Goal: Transaction & Acquisition: Purchase product/service

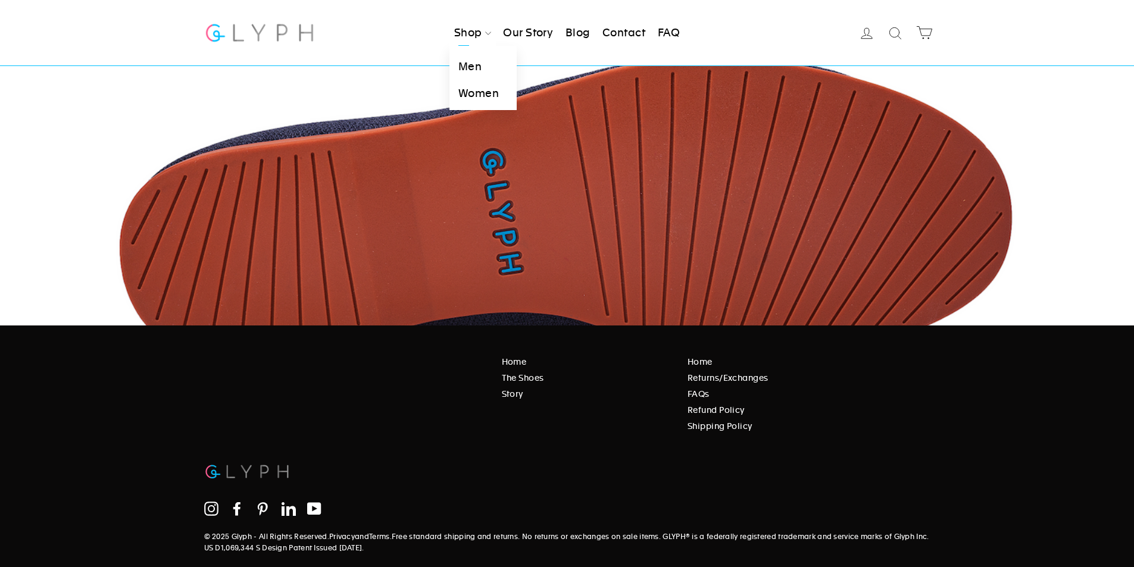
scroll to position [2005, 0]
click at [471, 64] on link "Men" at bounding box center [482, 67] width 67 height 27
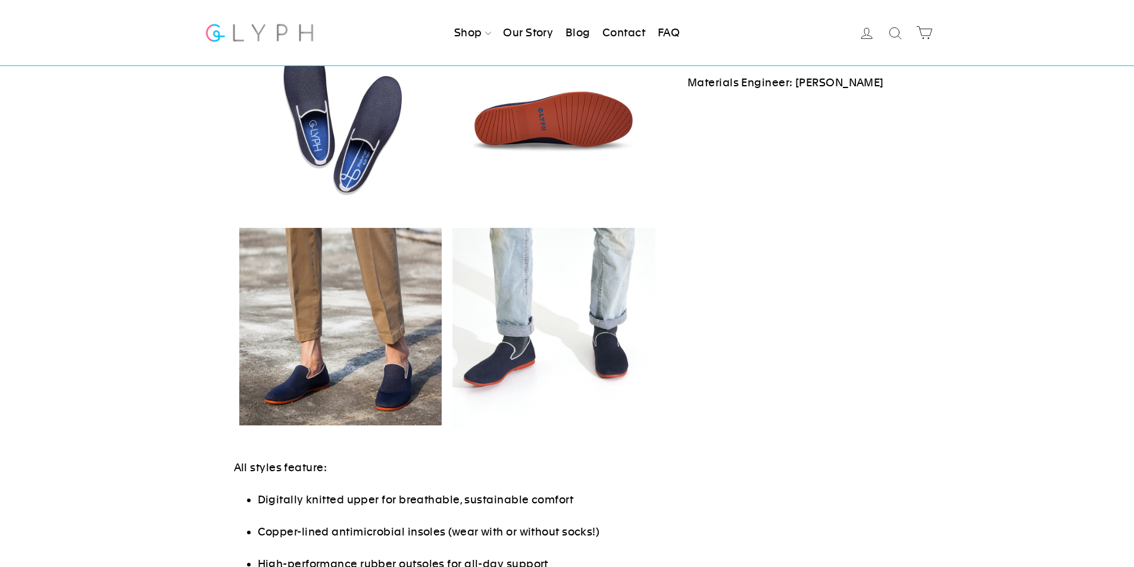
select select "highest-rating"
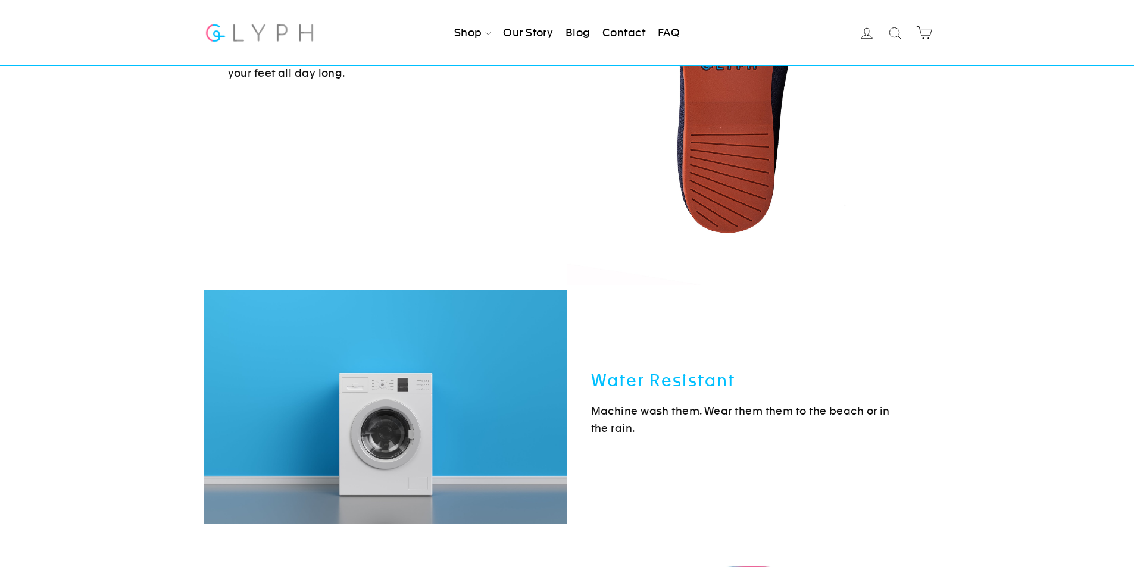
scroll to position [3468, 0]
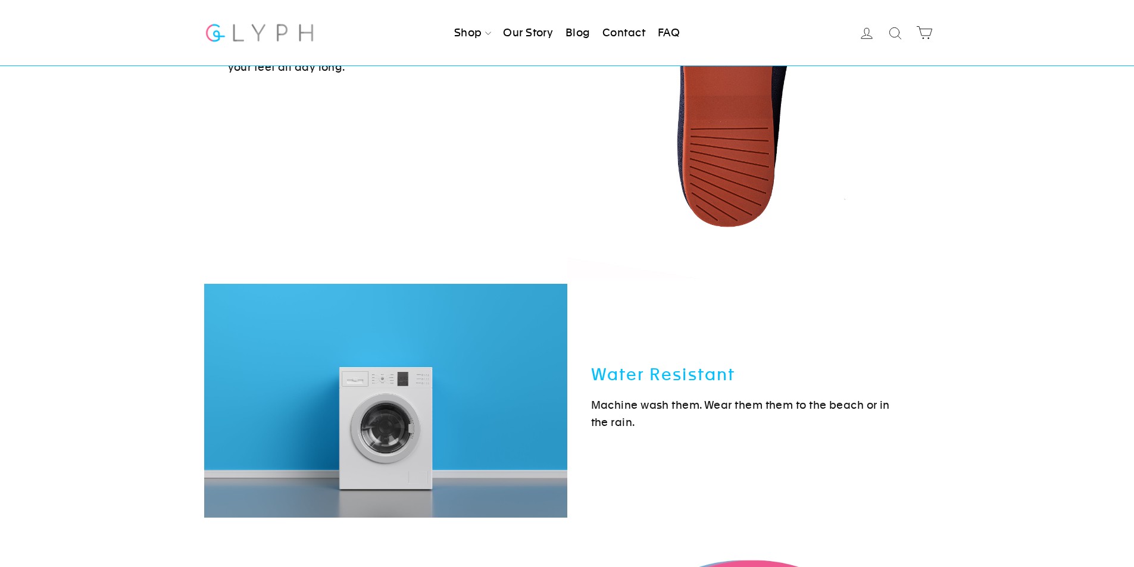
drag, startPoint x: 1142, startPoint y: 51, endPoint x: 1142, endPoint y: 396, distance: 345.2
